Goal: Find specific page/section: Find specific page/section

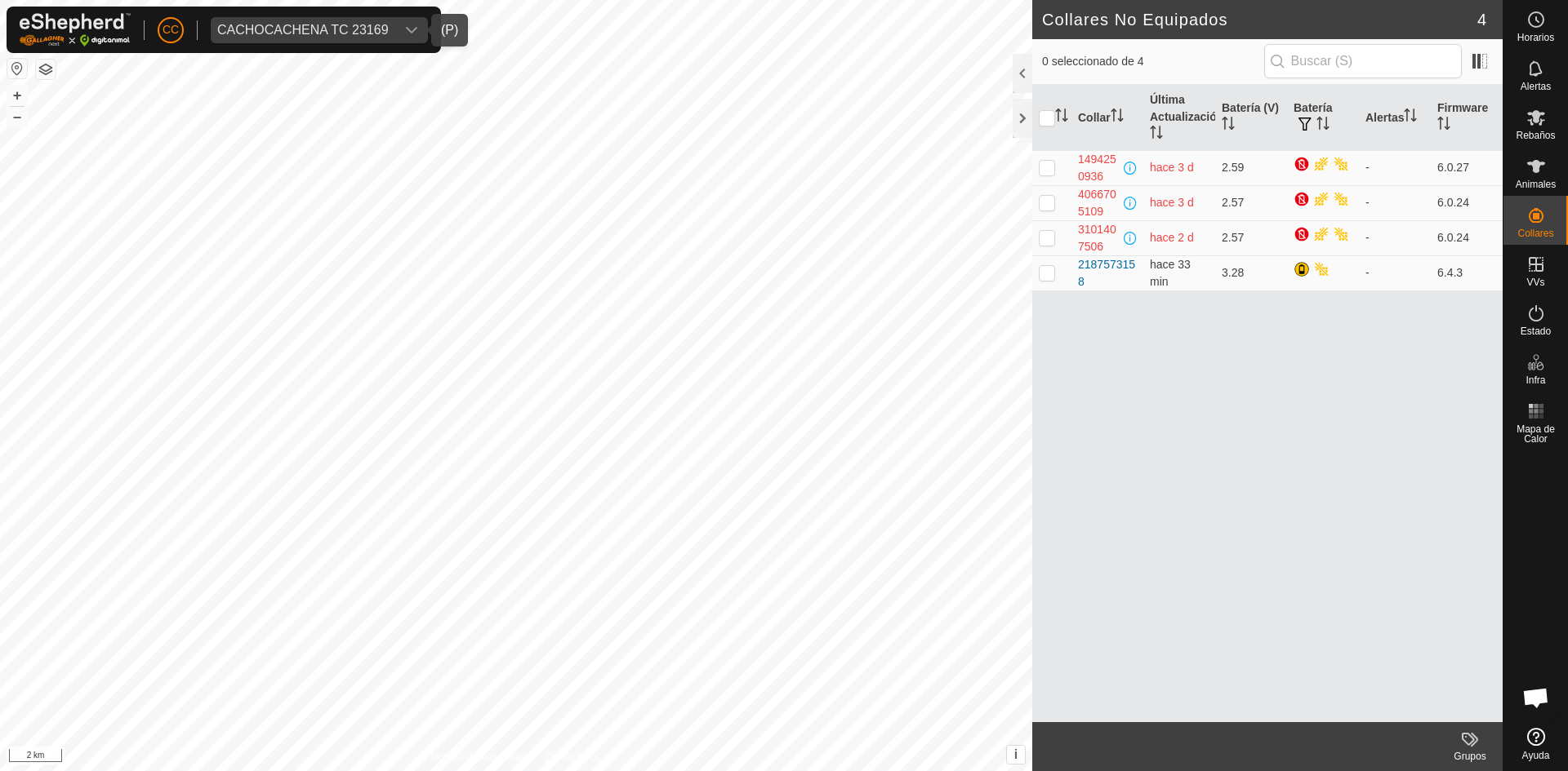
click at [267, 36] on div "CACHOCACHENA TC 23169" at bounding box center [302, 30] width 171 height 13
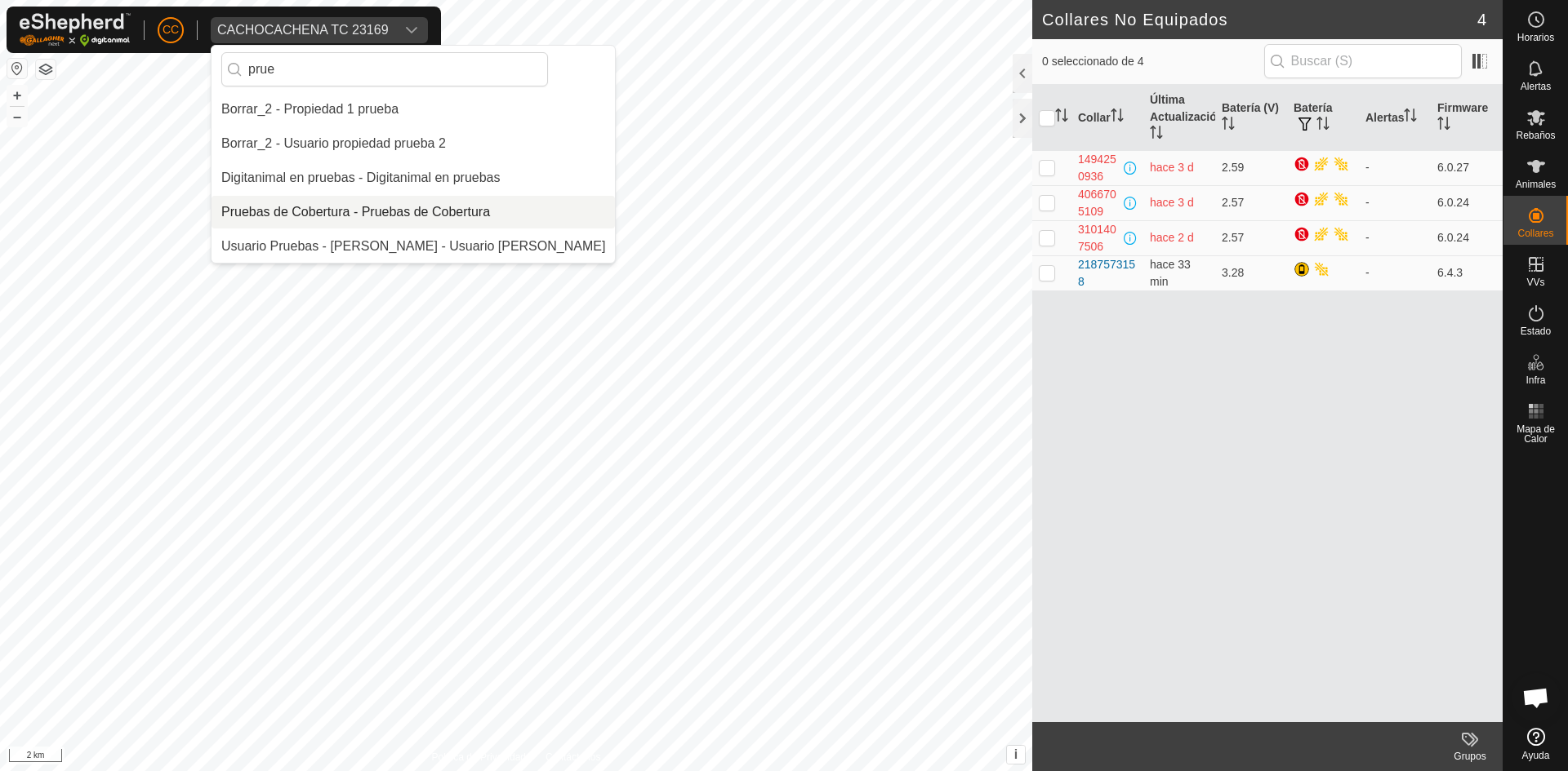
type input "prue"
click at [301, 205] on li "Pruebas de Cobertura - Pruebas de Cobertura" at bounding box center [412, 212] width 403 height 33
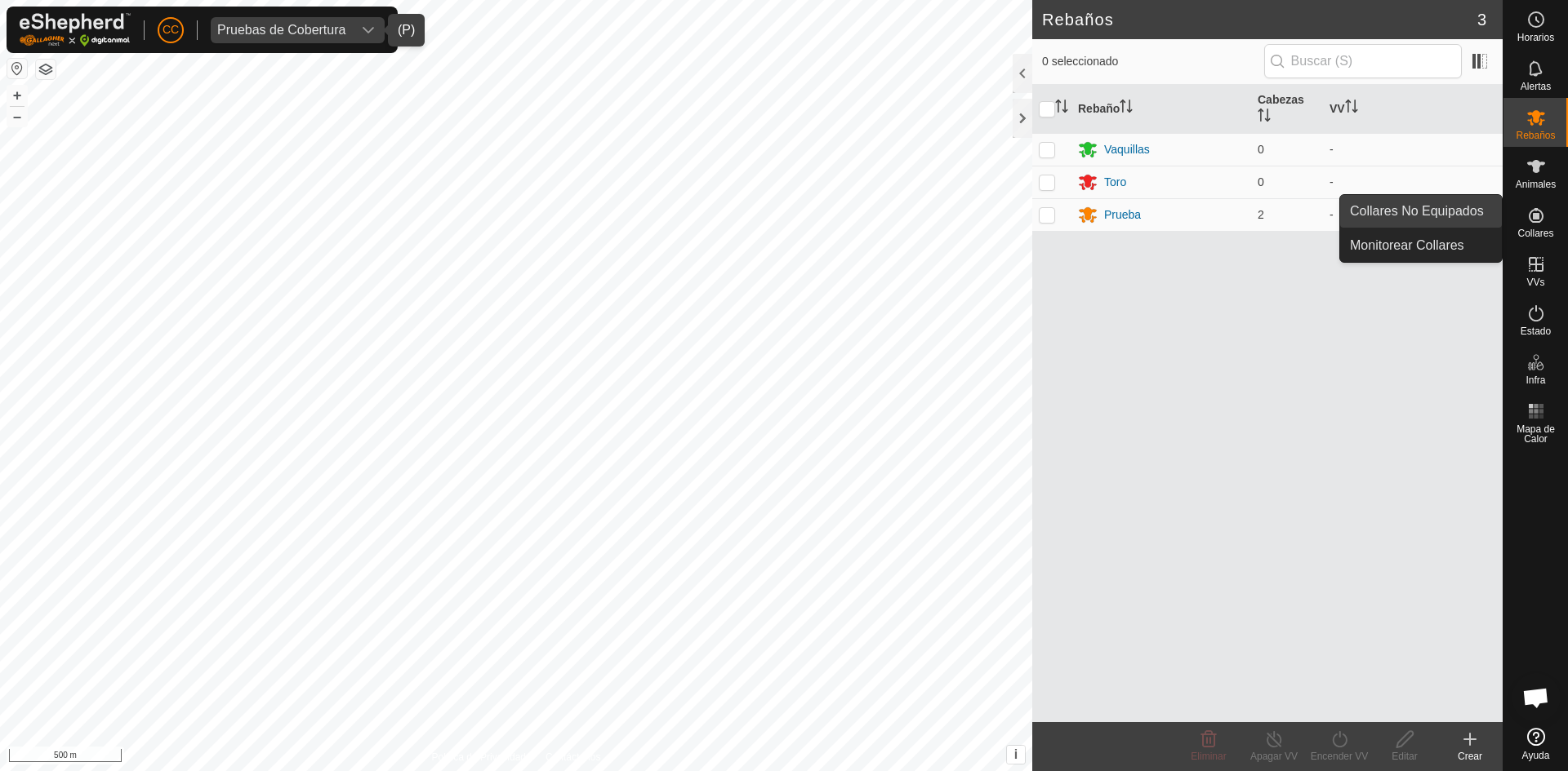
drag, startPoint x: 1495, startPoint y: 222, endPoint x: 1473, endPoint y: 218, distance: 22.4
click at [1473, 218] on link "Collares No Equipados" at bounding box center [1420, 211] width 162 height 33
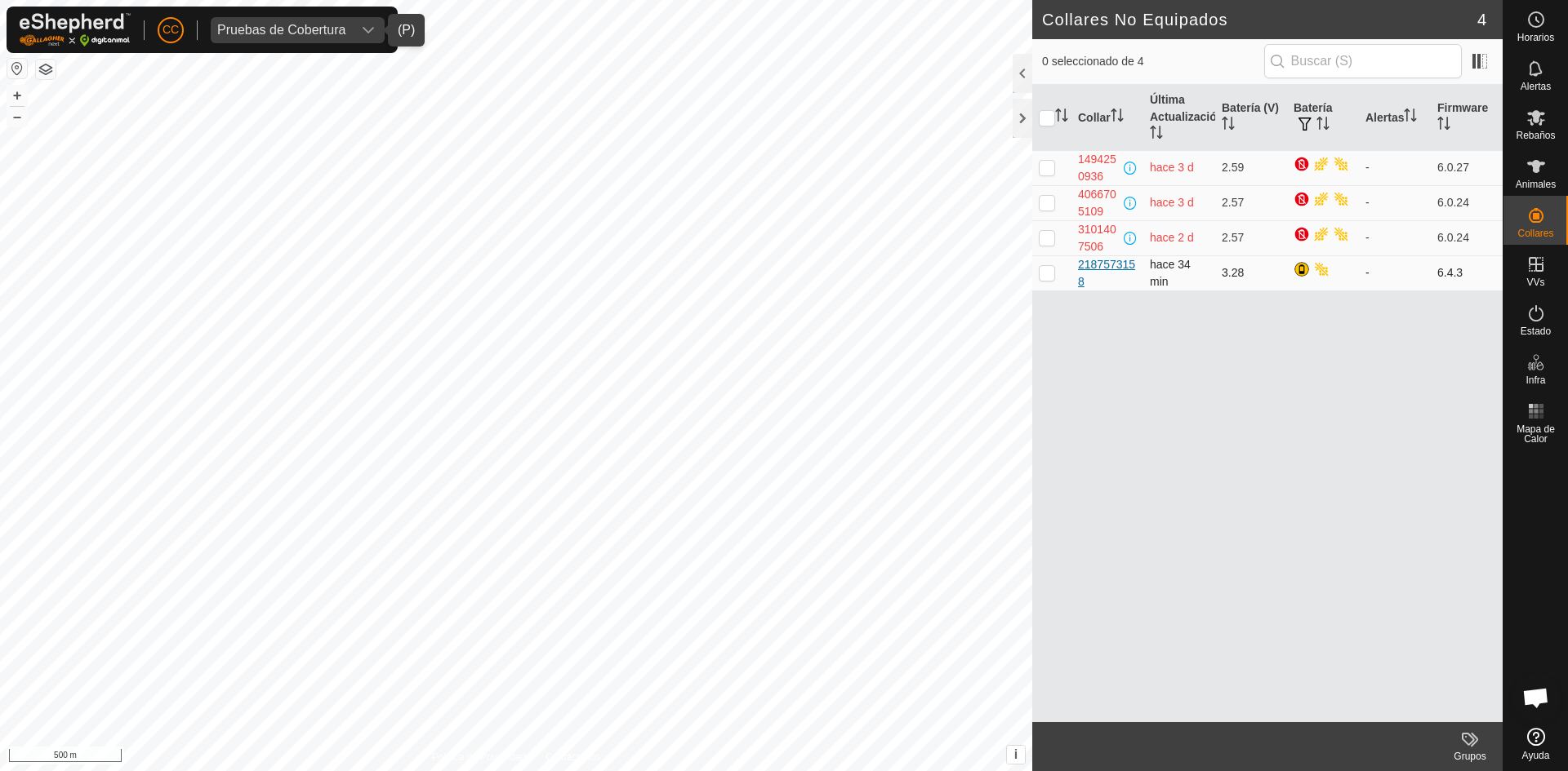
click at [1100, 266] on div "2187573158" at bounding box center [1107, 273] width 59 height 35
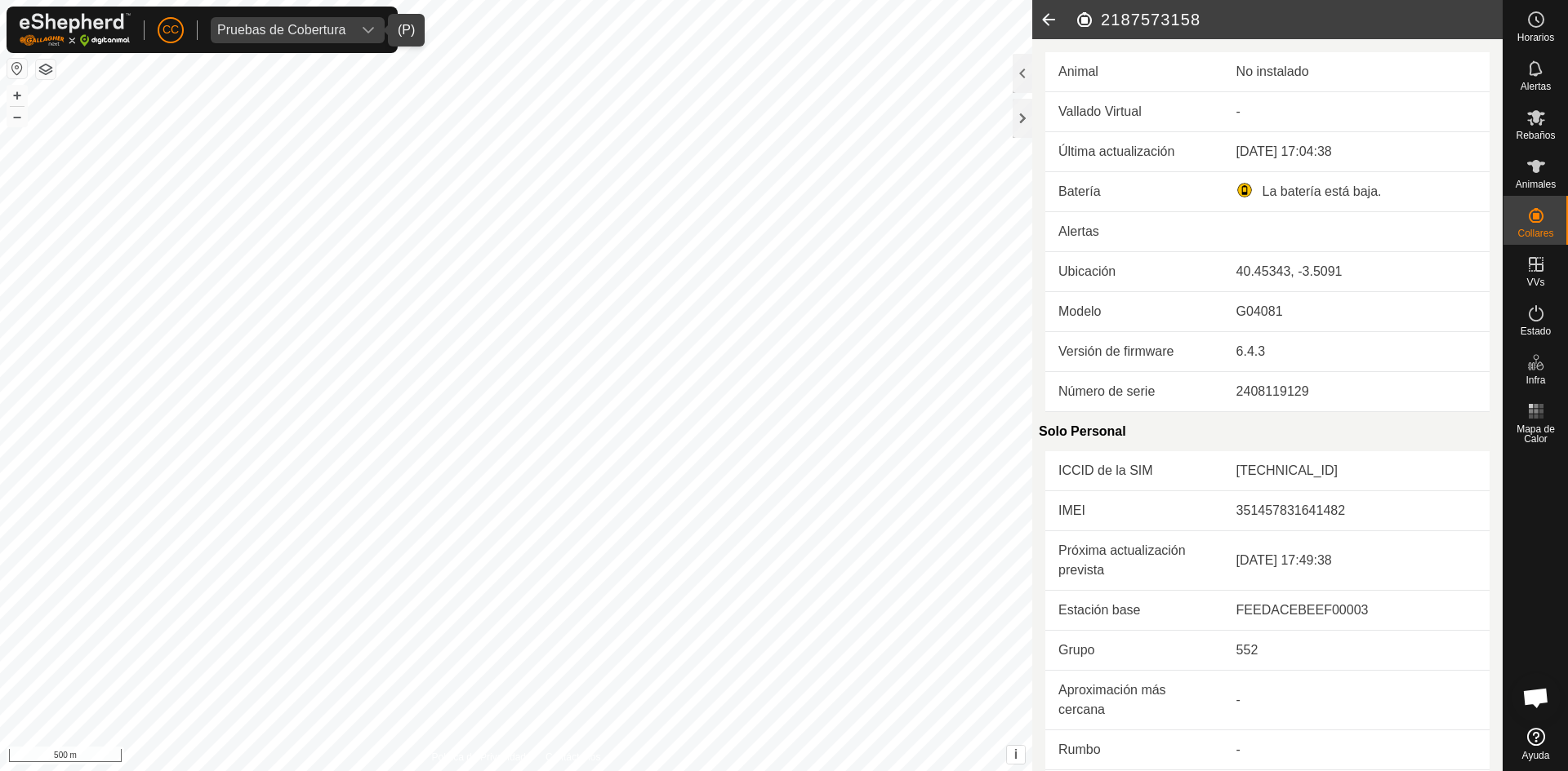
click at [1048, 29] on icon at bounding box center [1048, 20] width 33 height 39
